Goal: Task Accomplishment & Management: Use online tool/utility

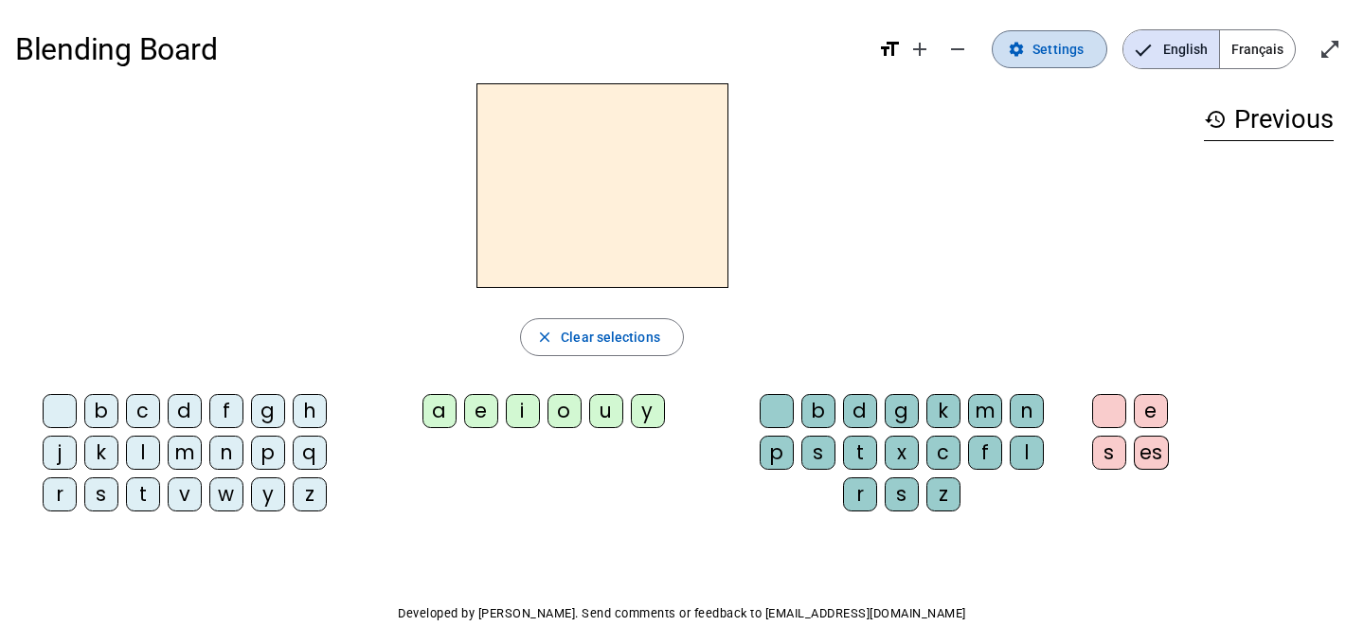
click at [1029, 50] on span at bounding box center [1050, 49] width 114 height 45
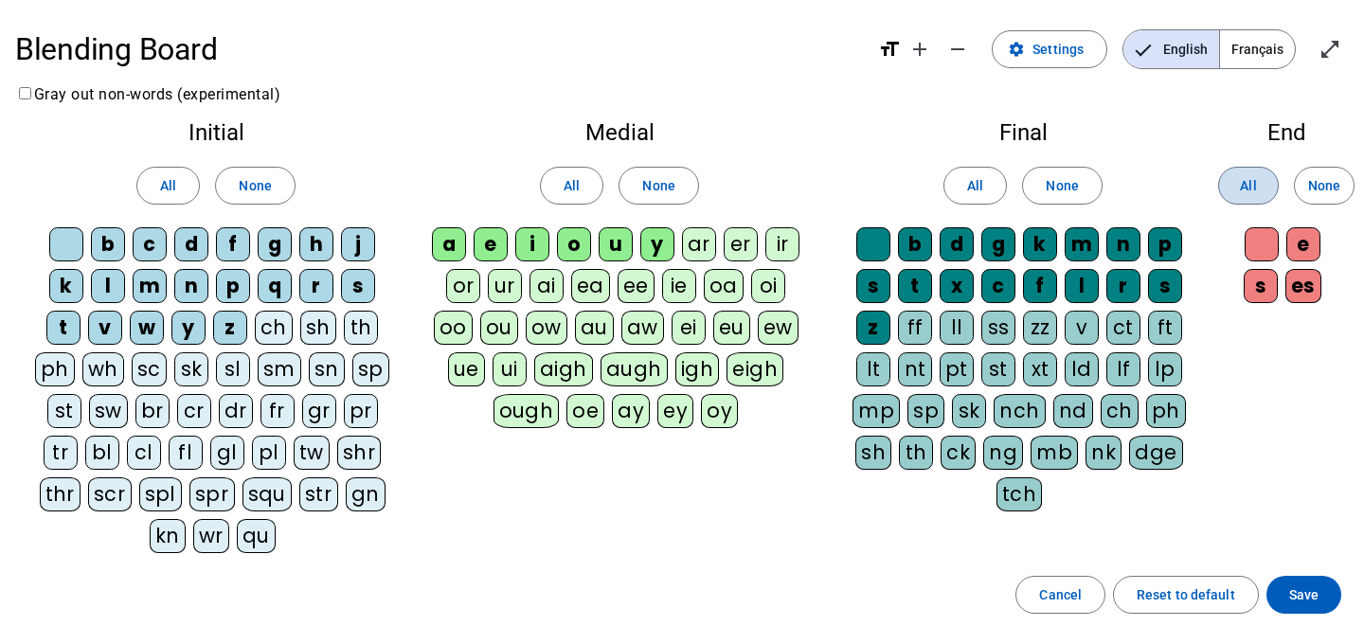
click at [1241, 186] on span "All" at bounding box center [1248, 185] width 16 height 23
click at [161, 184] on span "All" at bounding box center [168, 185] width 16 height 23
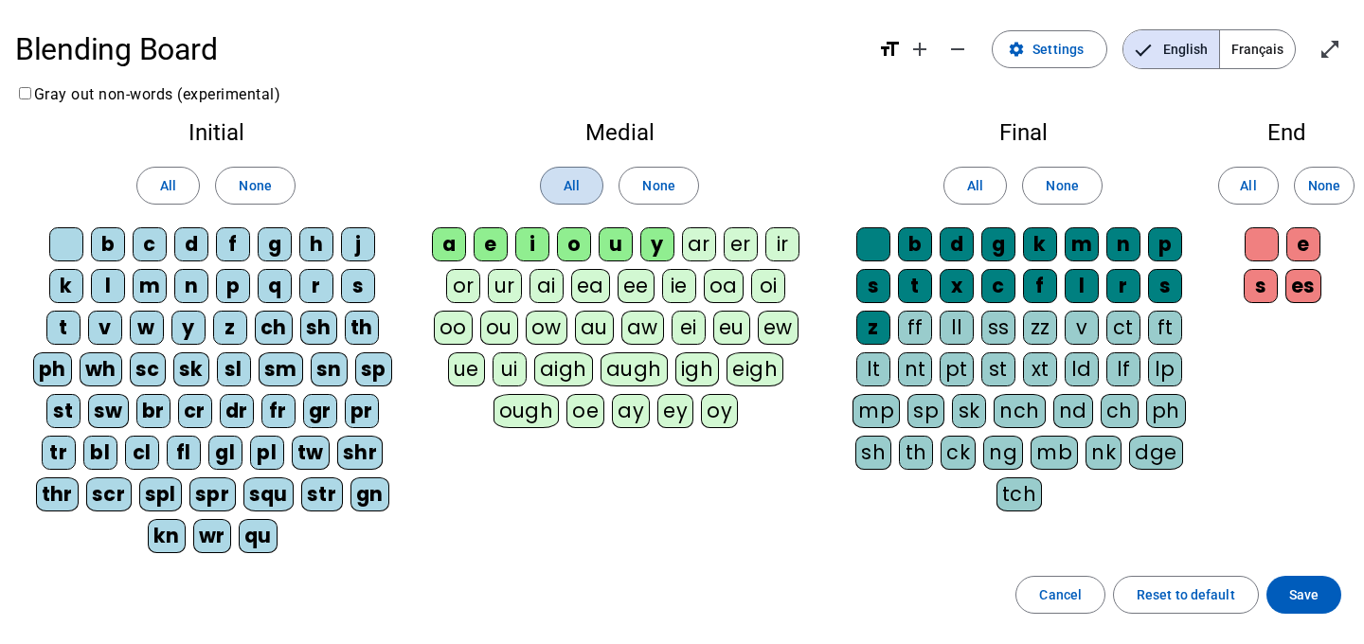
click at [571, 186] on span "All" at bounding box center [572, 185] width 16 height 23
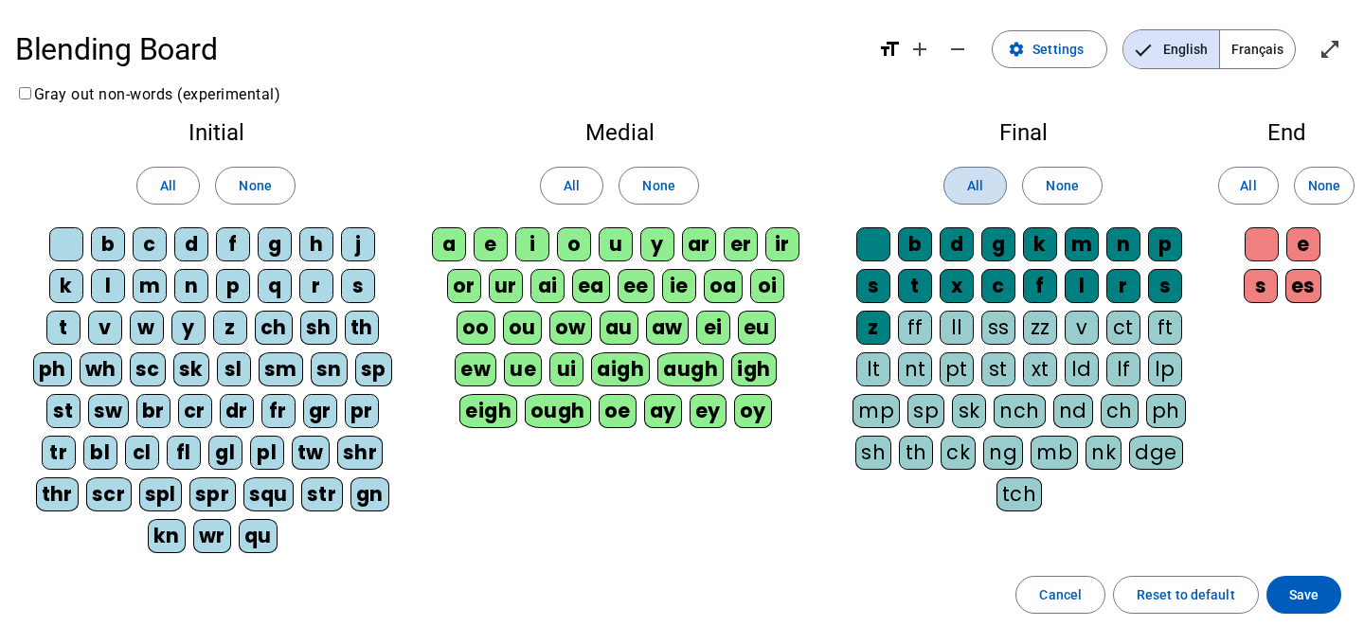
click at [973, 188] on span "All" at bounding box center [975, 185] width 16 height 23
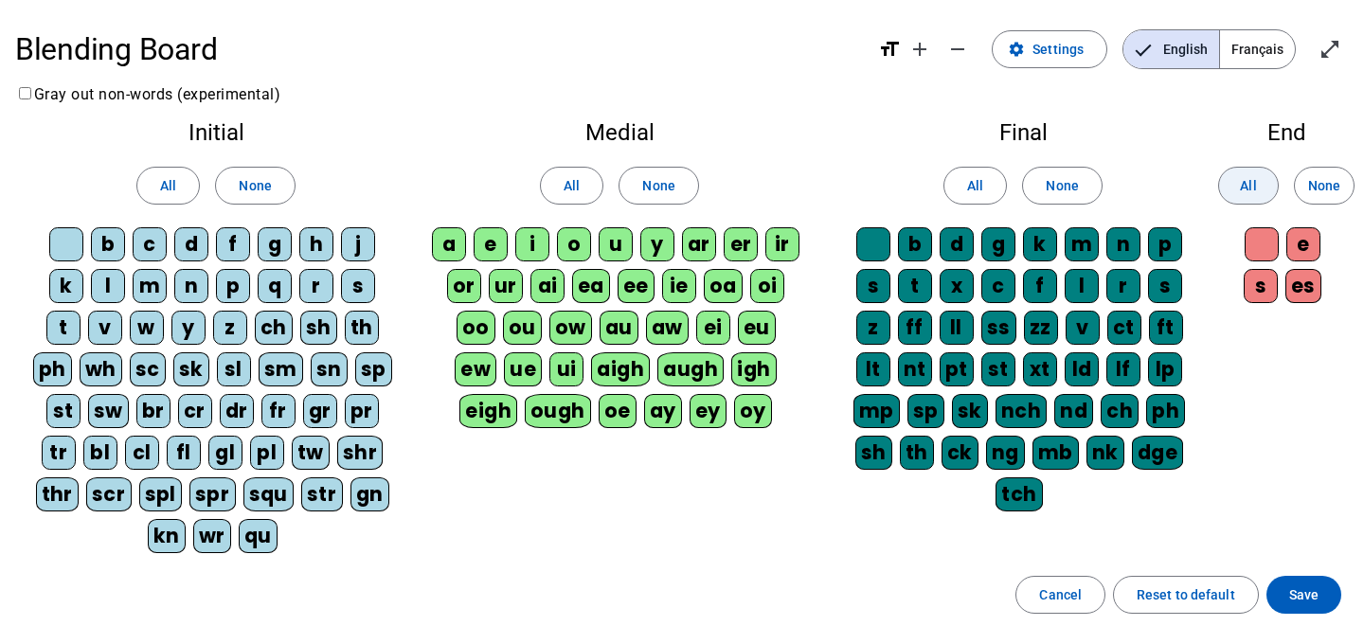
click at [1235, 187] on span at bounding box center [1248, 185] width 59 height 45
click at [1297, 591] on span "Save" at bounding box center [1303, 595] width 29 height 23
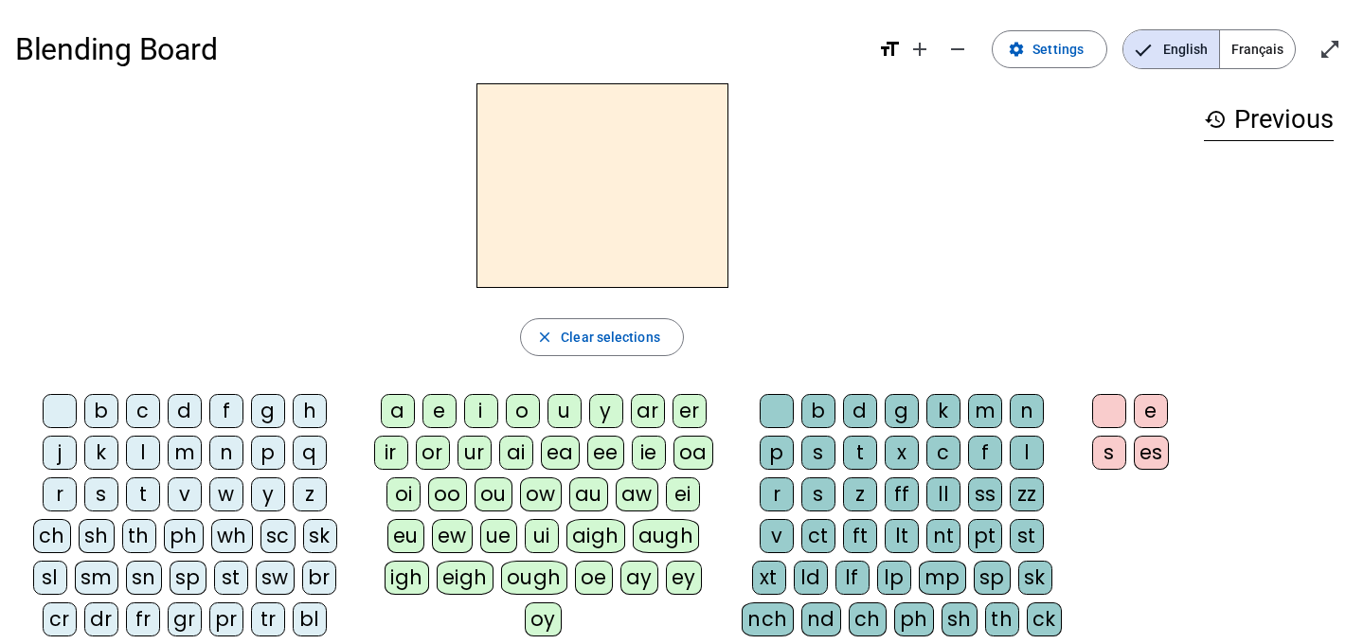
click at [226, 411] on div "f" at bounding box center [226, 411] width 34 height 34
click at [519, 410] on div "o" at bounding box center [523, 411] width 34 height 34
click at [821, 408] on div "b" at bounding box center [819, 411] width 34 height 34
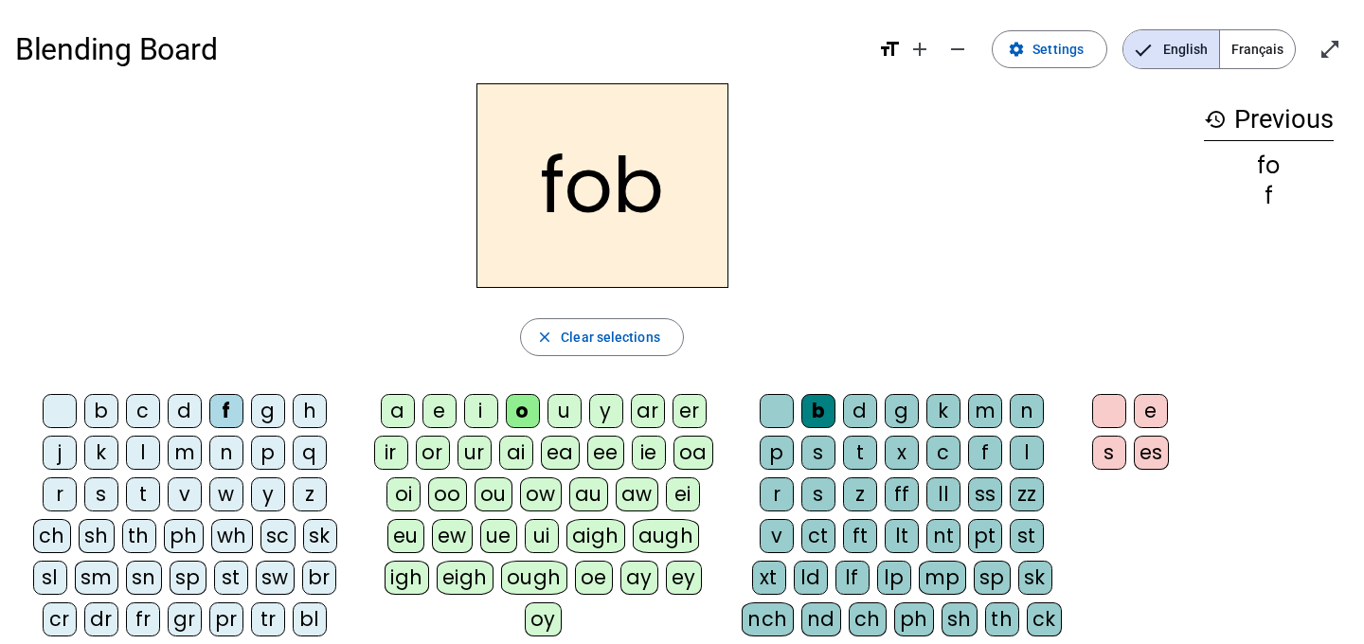
click at [1144, 403] on div "e" at bounding box center [1151, 411] width 34 height 34
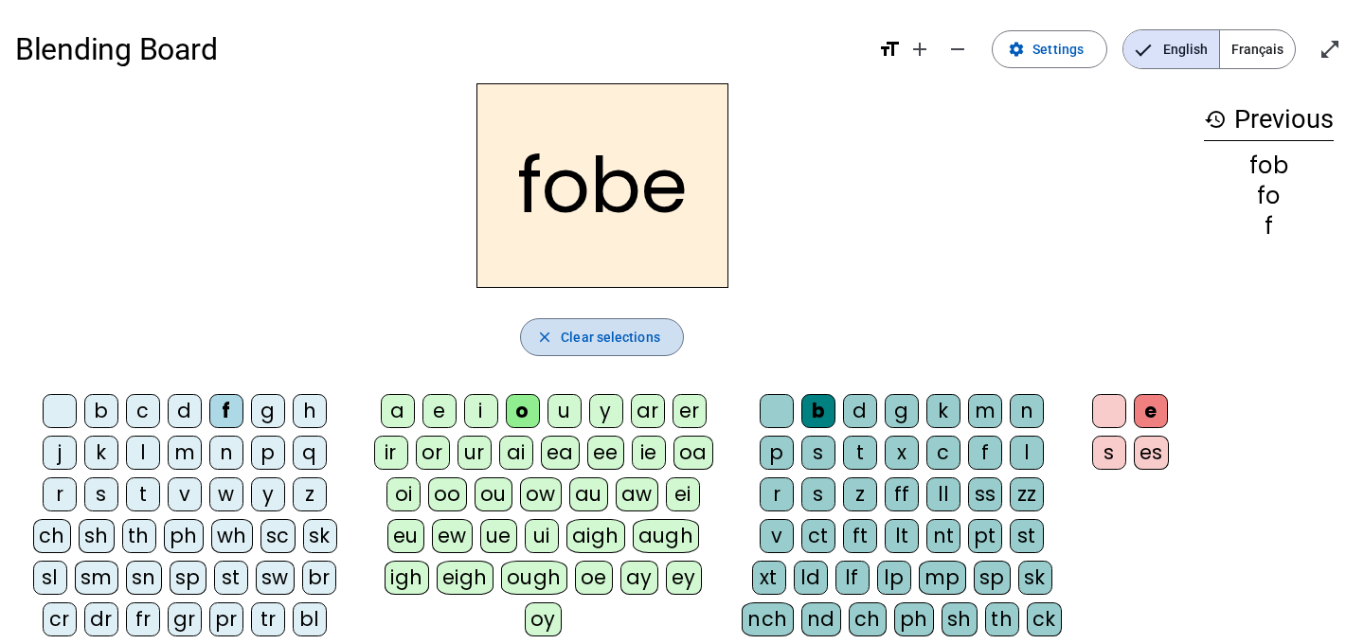
click at [612, 337] on span "Clear selections" at bounding box center [610, 337] width 99 height 23
